Goal: Check status: Check status

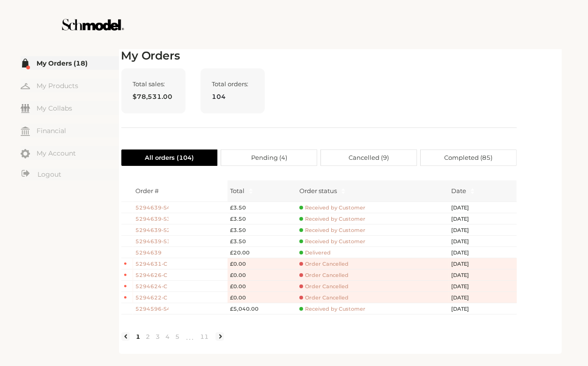
click at [66, 63] on link "My Orders (18)" at bounding box center [70, 63] width 98 height 14
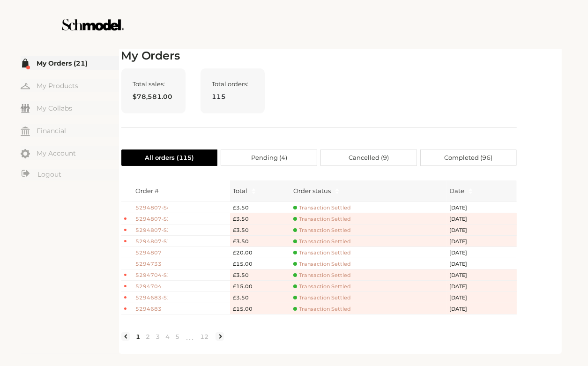
click at [314, 245] on td "Transaction Settled" at bounding box center [369, 241] width 156 height 11
click at [316, 250] on span "Transaction Settled" at bounding box center [322, 252] width 58 height 7
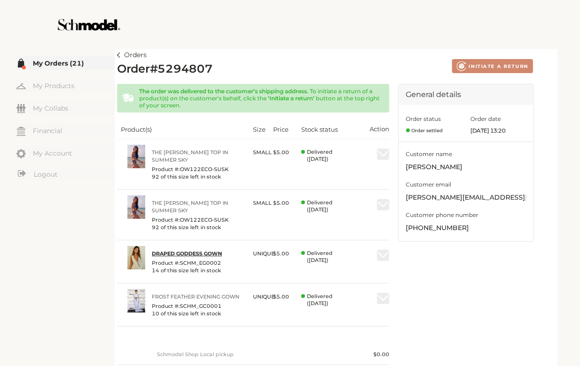
click at [169, 254] on link "Draped Goddess Gown" at bounding box center [199, 253] width 94 height 7
click at [119, 55] on img at bounding box center [118, 54] width 3 height 5
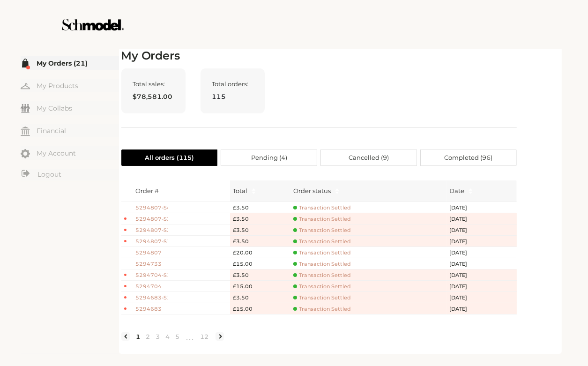
click at [344, 48] on div at bounding box center [294, 24] width 529 height 49
click at [325, 205] on span "Transaction Settled" at bounding box center [322, 207] width 58 height 7
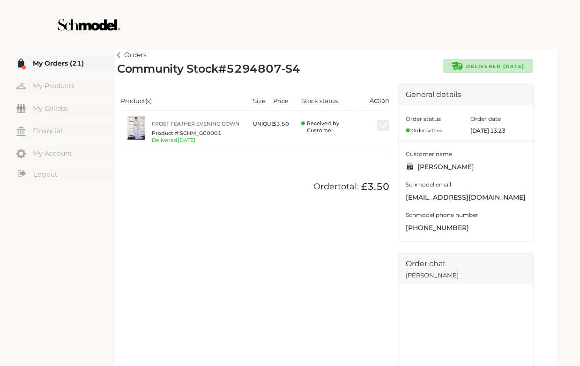
click at [373, 8] on div at bounding box center [290, 24] width 529 height 49
